Goal: Register for event/course

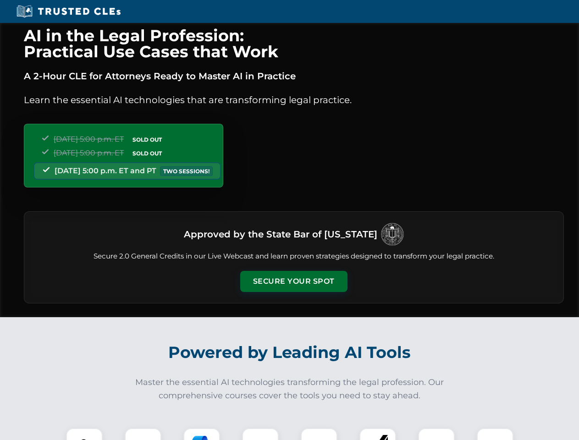
click at [293, 281] on button "Secure Your Spot" at bounding box center [293, 281] width 107 height 21
click at [84, 434] on img at bounding box center [84, 446] width 27 height 27
